Goal: Navigation & Orientation: Go to known website

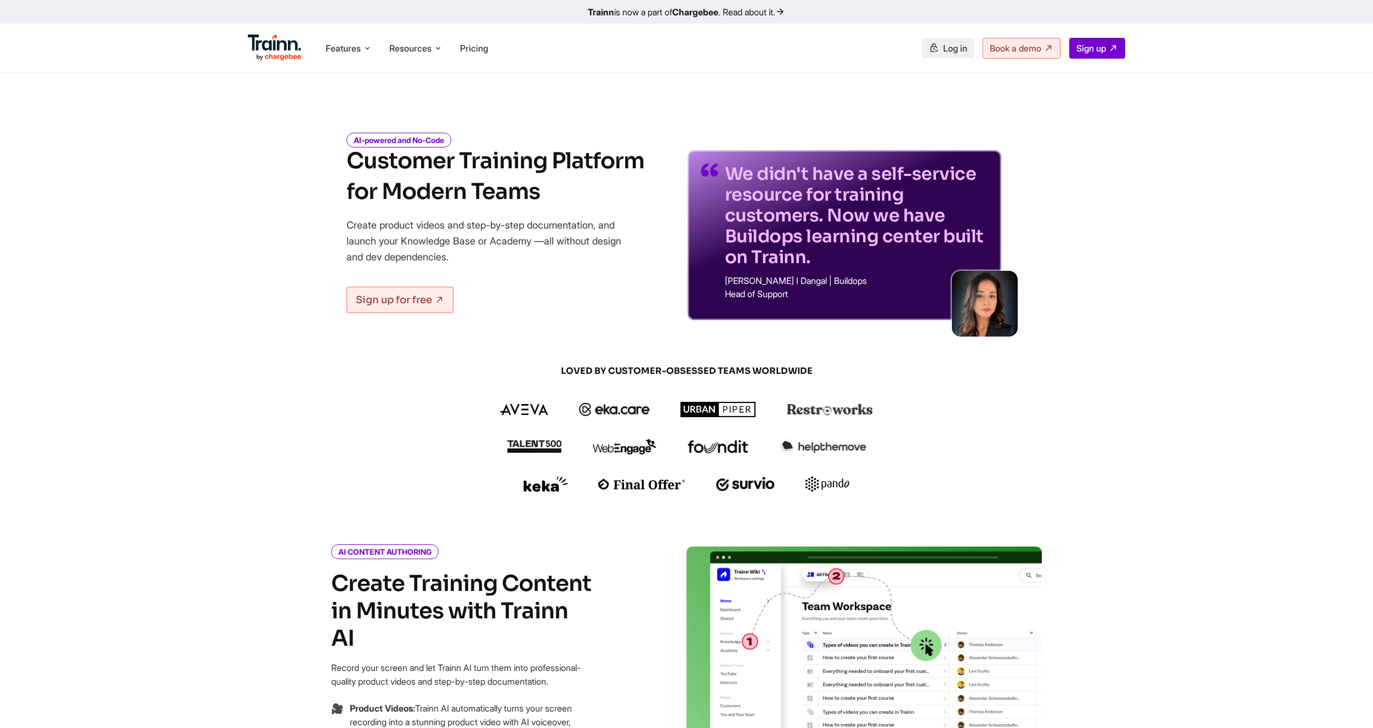
click at [943, 46] on span "Log in" at bounding box center [955, 48] width 24 height 11
click at [943, 43] on span "Log in" at bounding box center [955, 48] width 24 height 11
